Goal: Navigation & Orientation: Find specific page/section

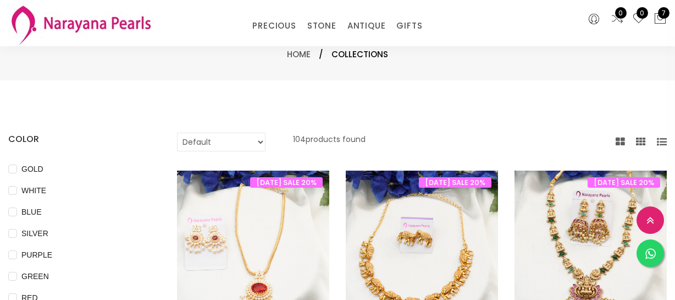
select select "INR"
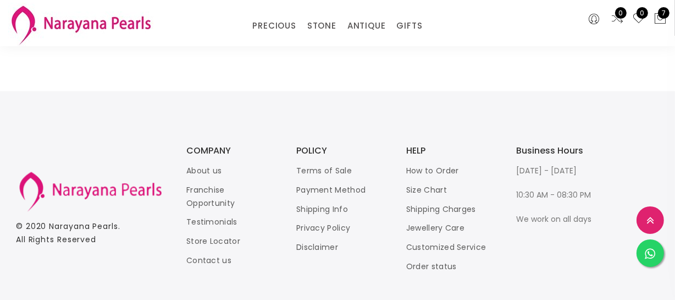
scroll to position [1663, 0]
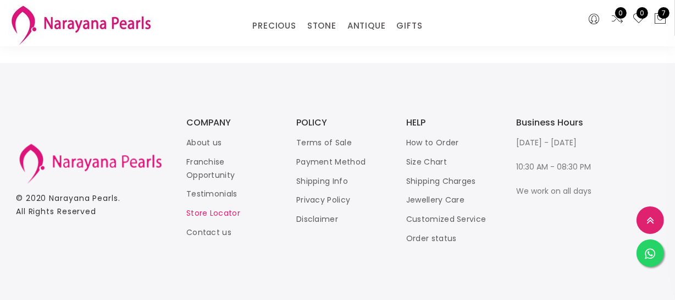
click at [199, 208] on link "Store Locator" at bounding box center [213, 213] width 54 height 11
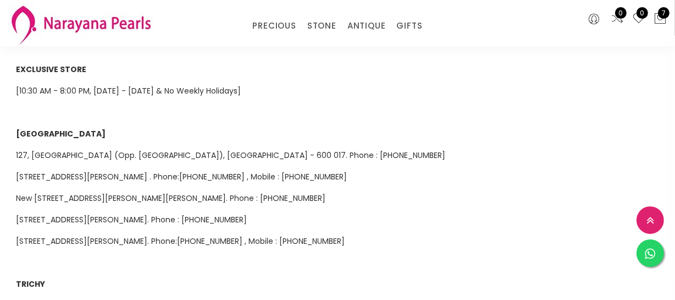
scroll to position [550, 0]
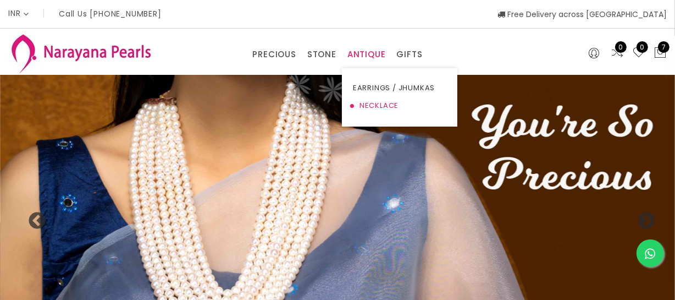
click at [371, 102] on link "NECKLACE" at bounding box center [399, 106] width 93 height 18
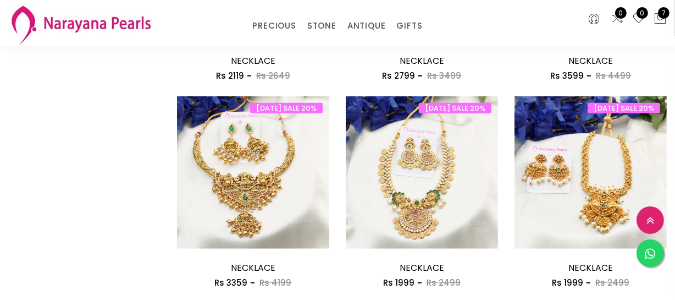
scroll to position [900, 0]
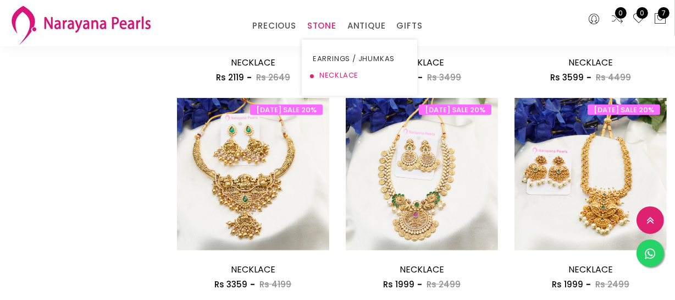
click at [326, 72] on link "NECKLACE" at bounding box center [359, 75] width 93 height 16
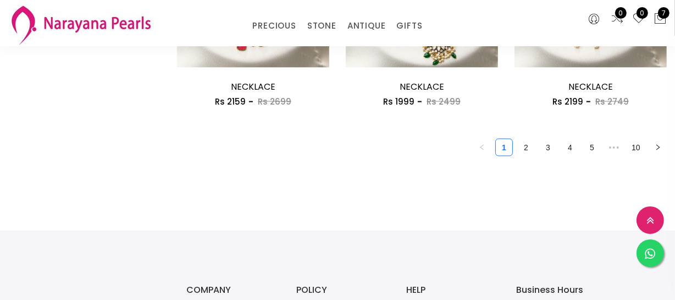
scroll to position [1506, 0]
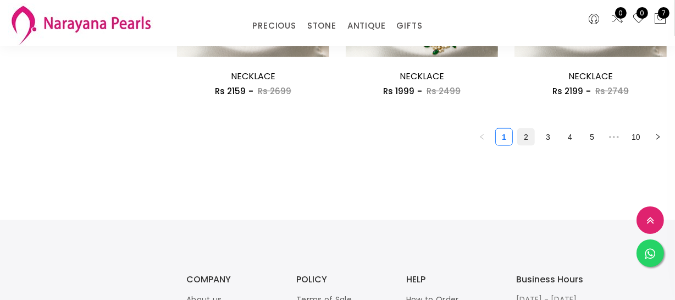
click at [522, 134] on link "2" at bounding box center [526, 137] width 16 height 16
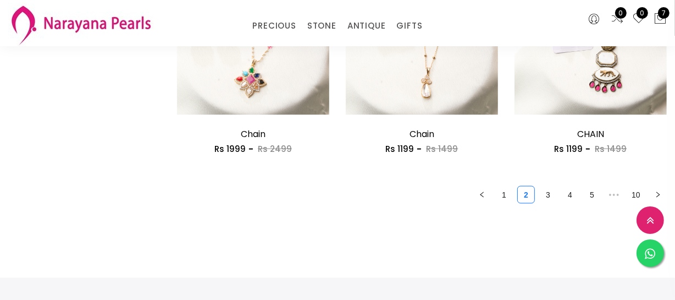
scroll to position [1449, 0]
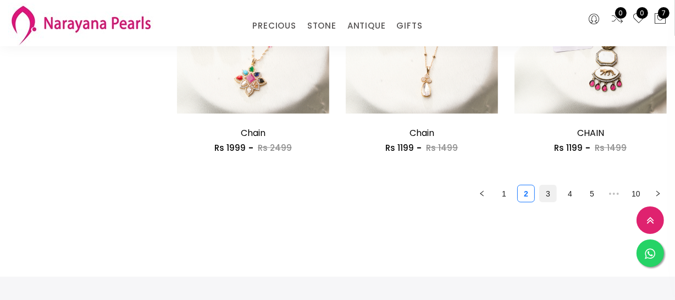
click at [555, 194] on link "3" at bounding box center [548, 193] width 16 height 16
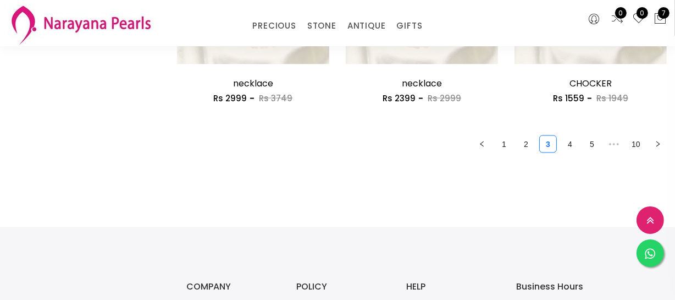
scroll to position [1499, 0]
click at [567, 139] on link "4" at bounding box center [570, 143] width 16 height 16
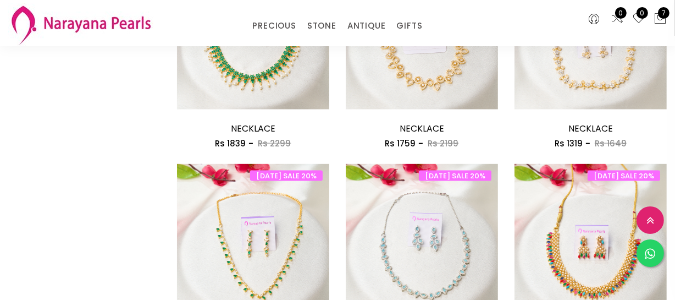
scroll to position [1399, 0]
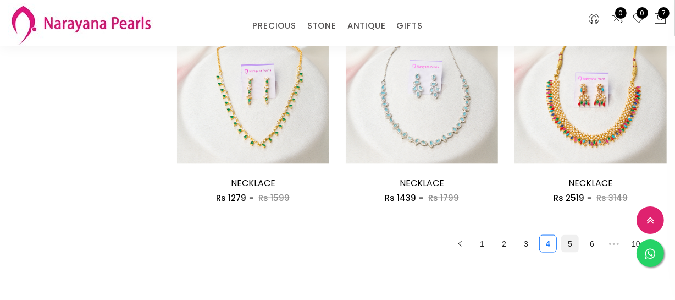
click at [566, 237] on link "5" at bounding box center [570, 243] width 16 height 16
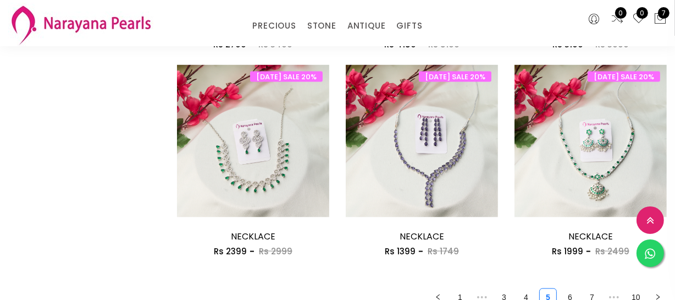
scroll to position [1499, 0]
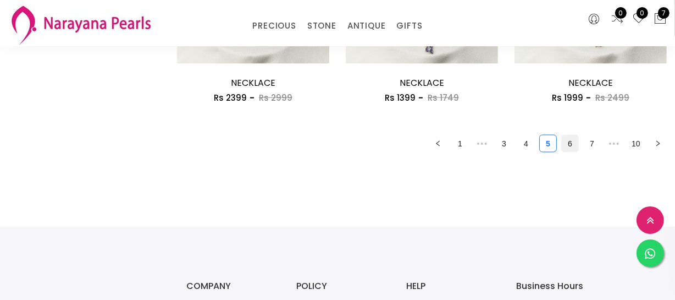
click at [566, 147] on link "6" at bounding box center [570, 143] width 16 height 16
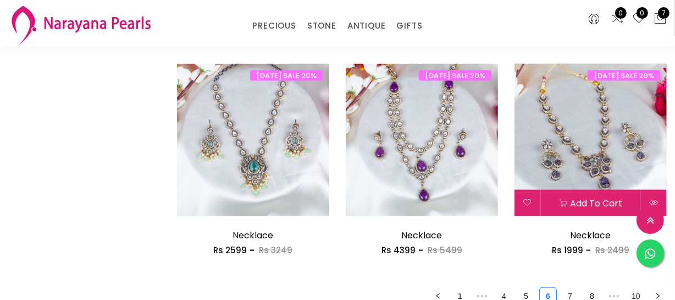
scroll to position [1499, 0]
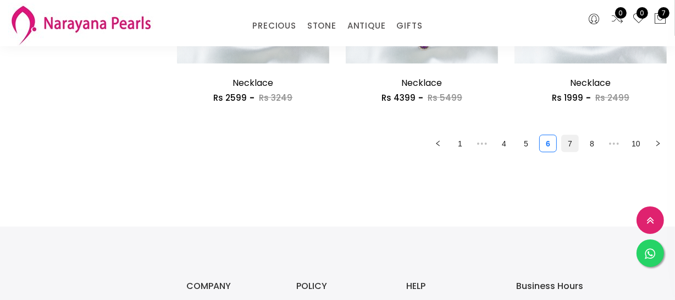
click at [573, 148] on link "7" at bounding box center [570, 143] width 16 height 16
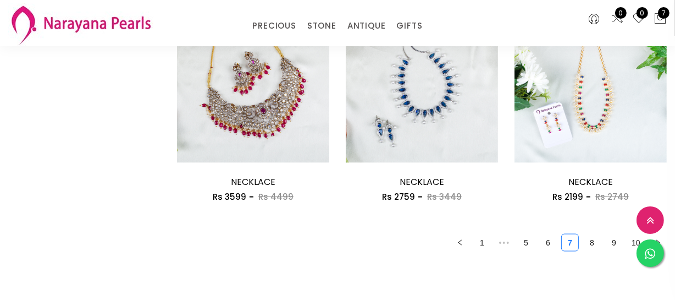
scroll to position [1449, 0]
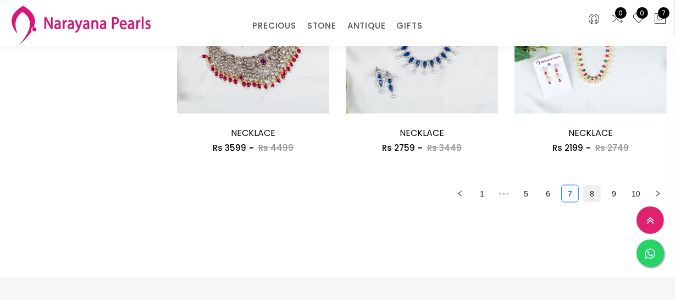
click at [593, 189] on link "8" at bounding box center [592, 193] width 16 height 16
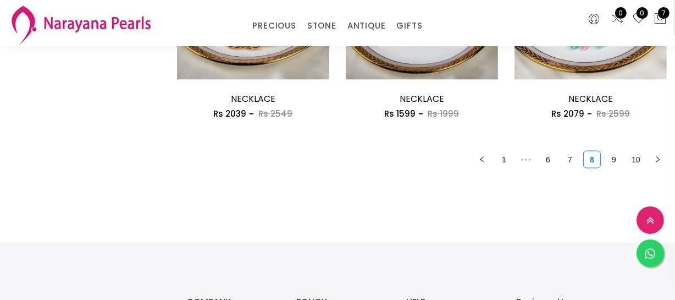
scroll to position [1499, 0]
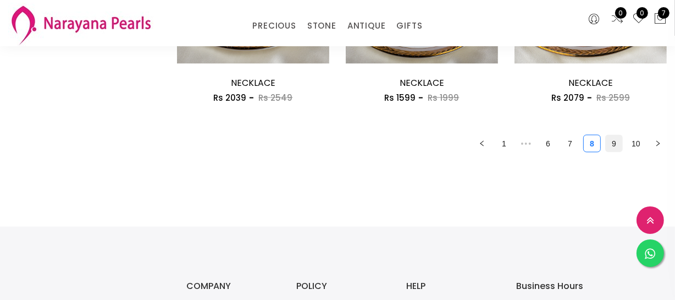
click at [610, 149] on link "9" at bounding box center [614, 143] width 16 height 16
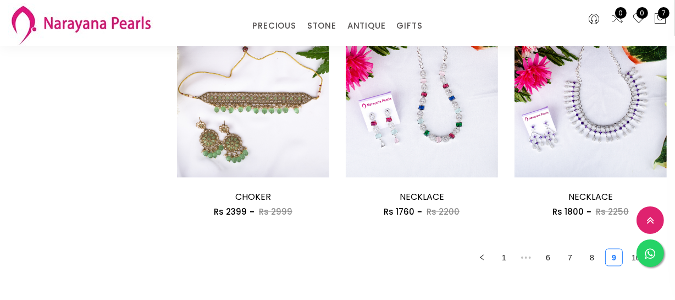
scroll to position [1549, 0]
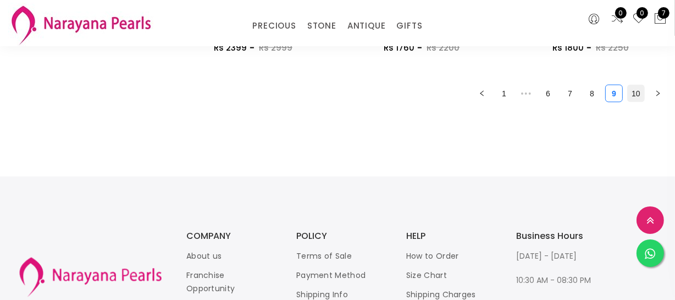
click at [636, 98] on link "10" at bounding box center [636, 93] width 16 height 16
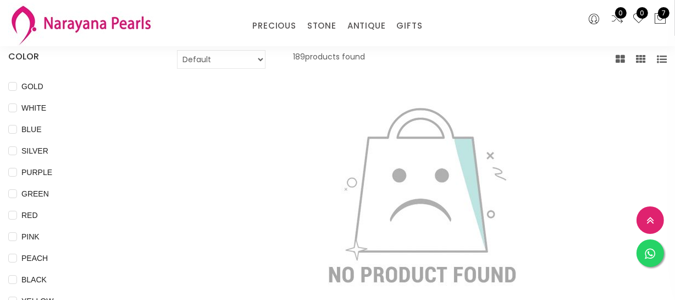
scroll to position [200, 0]
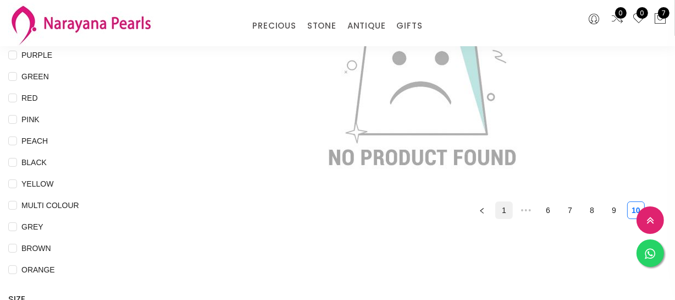
click at [511, 209] on link "1" at bounding box center [504, 210] width 16 height 16
